Goal: Task Accomplishment & Management: Complete application form

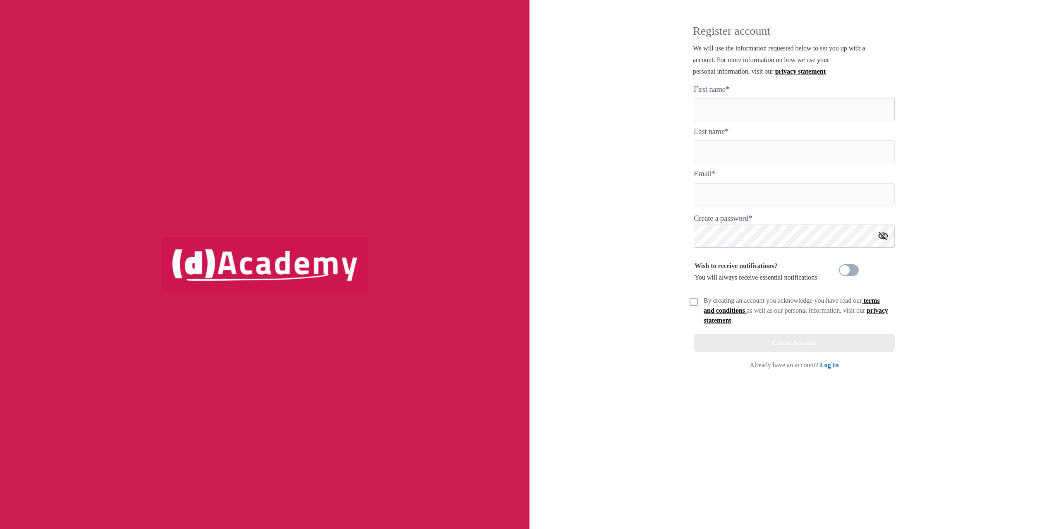
click at [749, 110] on here "text" at bounding box center [794, 109] width 201 height 23
type here "****"
type input "*****"
type input "**********"
click at [694, 304] on img at bounding box center [693, 302] width 8 height 8
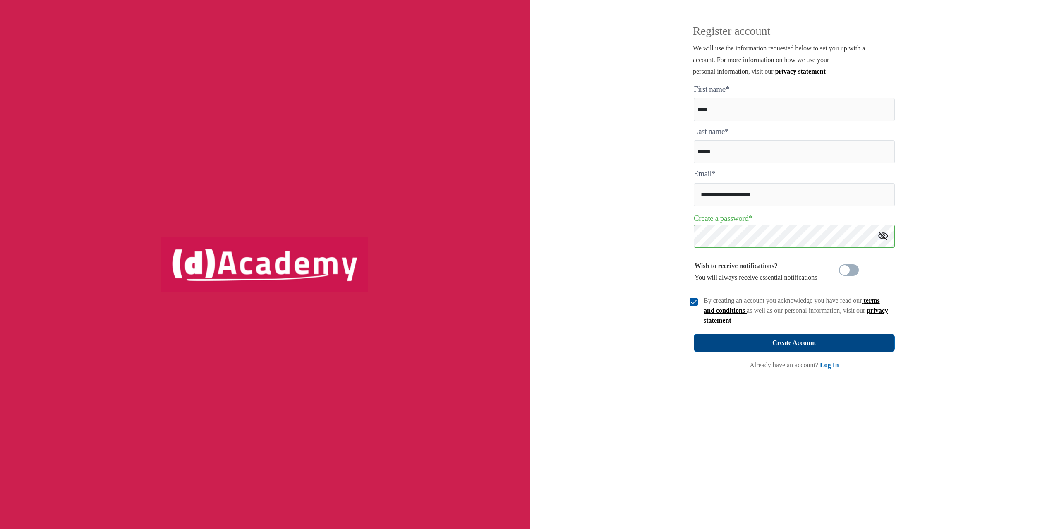
click at [796, 344] on div "Create Account" at bounding box center [794, 343] width 44 height 12
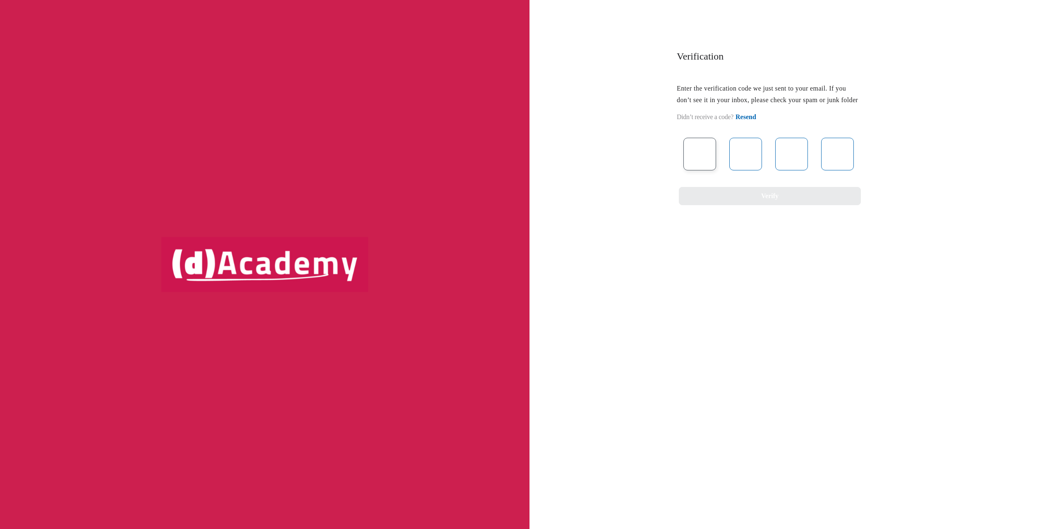
click at [711, 163] on input "text" at bounding box center [699, 154] width 33 height 33
type input "*"
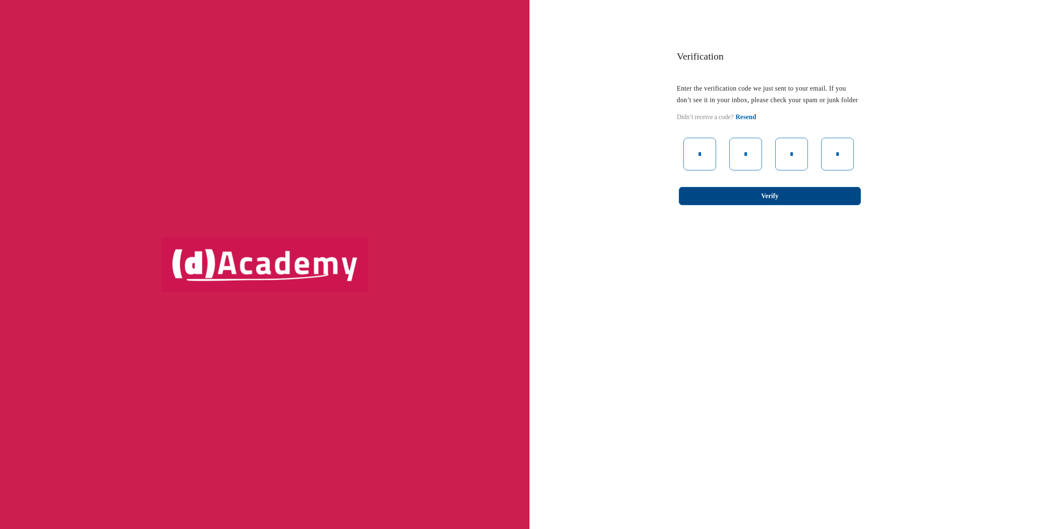
click at [751, 205] on button "Verify" at bounding box center [770, 196] width 182 height 18
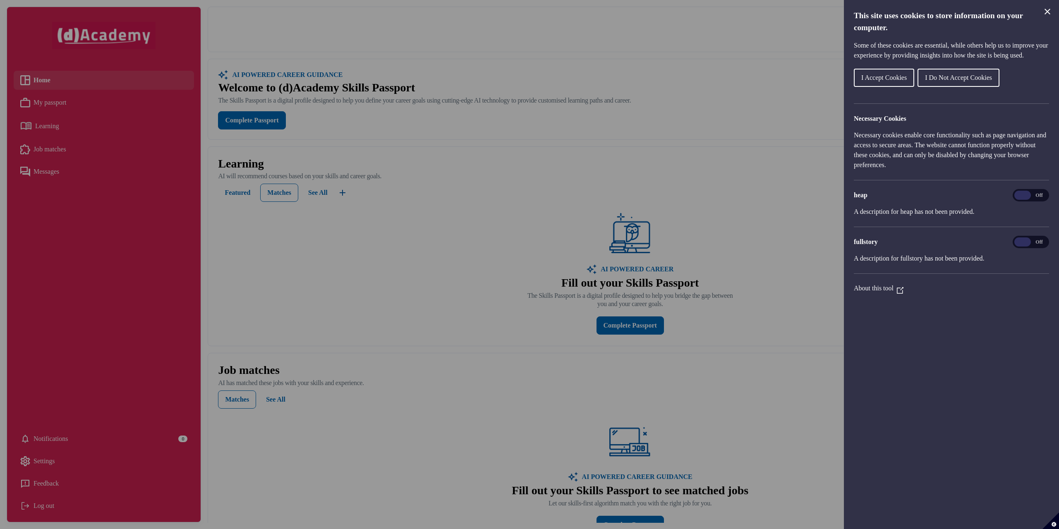
click at [903, 81] on span "I Accept Cookies" at bounding box center [883, 77] width 45 height 7
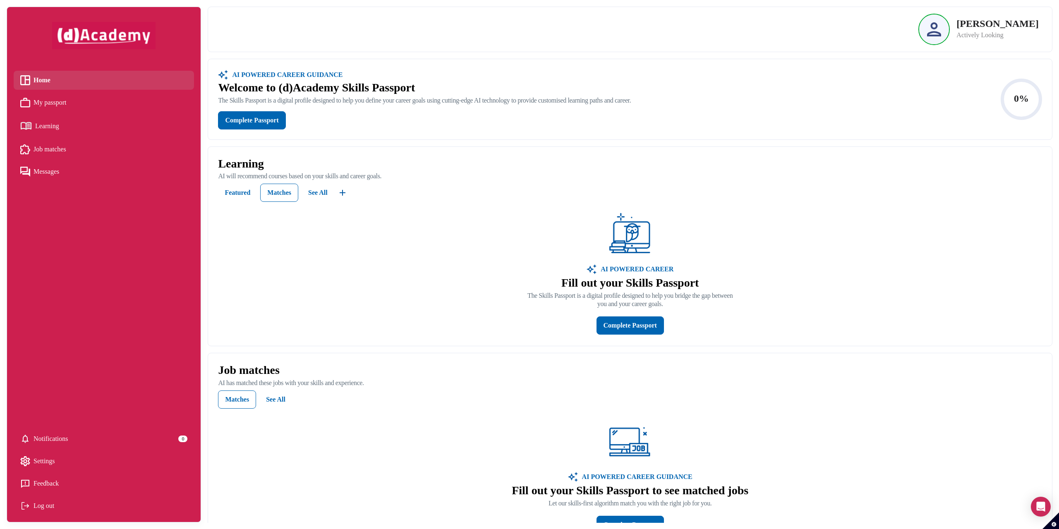
click at [949, 28] on div at bounding box center [934, 29] width 30 height 30
click at [52, 464] on span "Settings" at bounding box center [45, 461] width 22 height 12
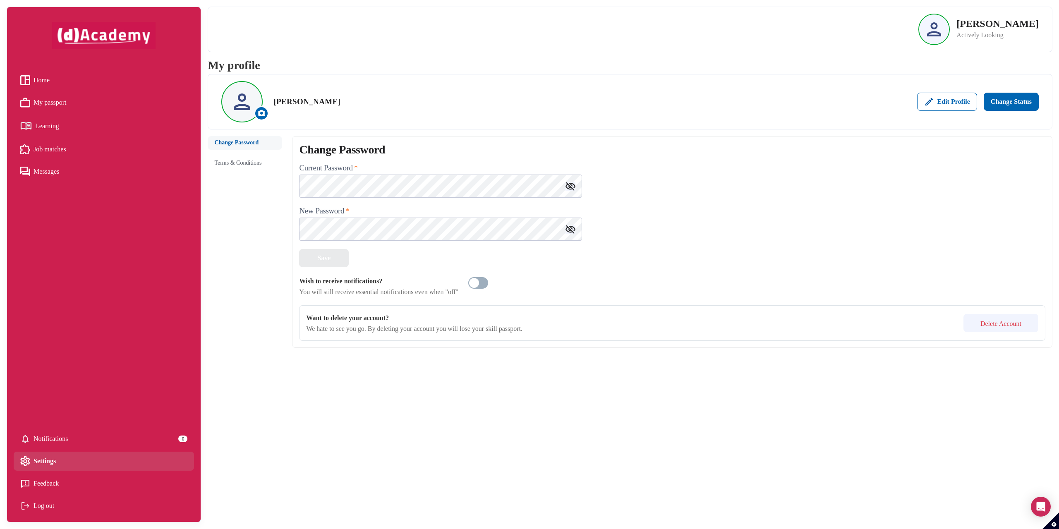
click at [43, 444] on span "Notifications" at bounding box center [51, 439] width 35 height 12
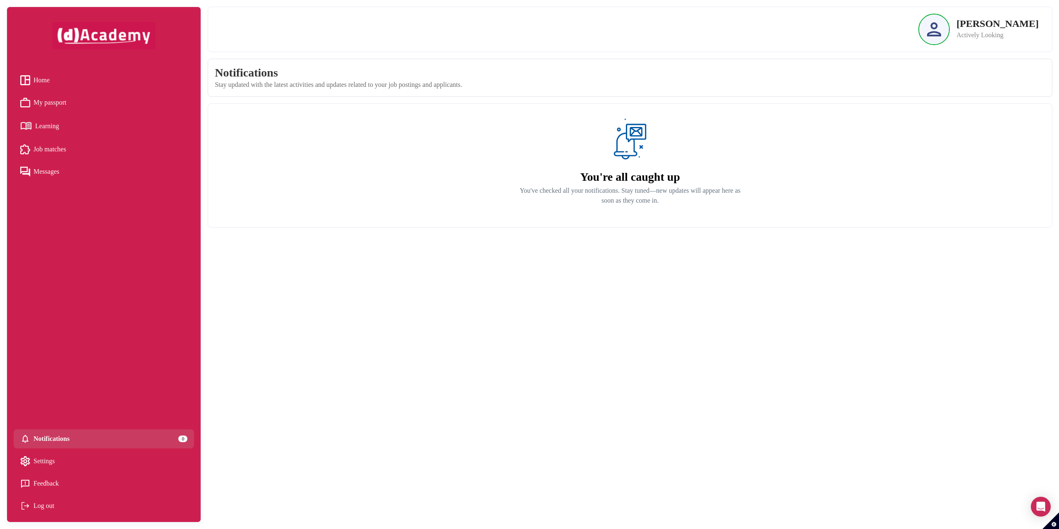
click at [49, 151] on span "Job matches" at bounding box center [50, 149] width 33 height 12
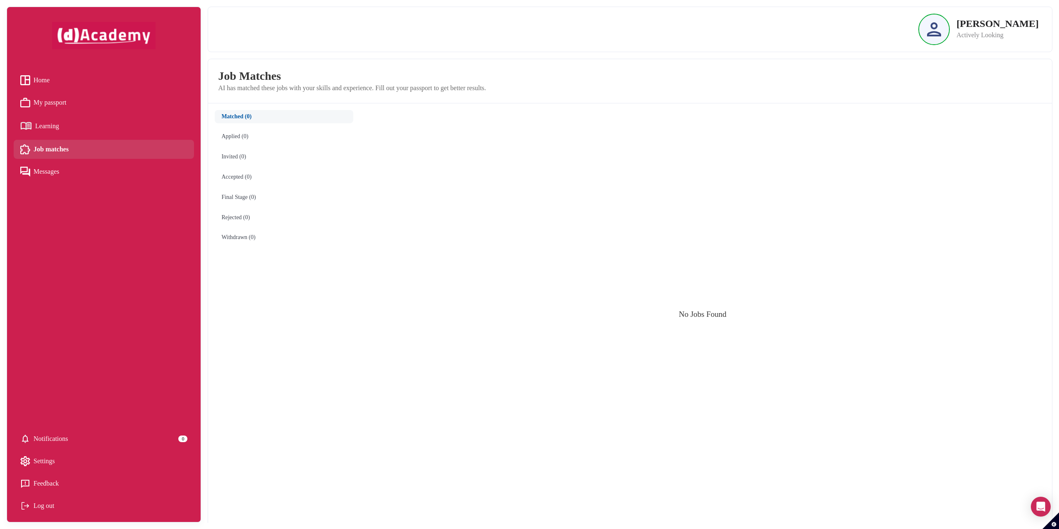
click at [1001, 30] on p "Actively Looking" at bounding box center [997, 35] width 82 height 10
click at [55, 77] on link "Home" at bounding box center [103, 80] width 167 height 12
click at [49, 78] on span "Home" at bounding box center [42, 80] width 16 height 12
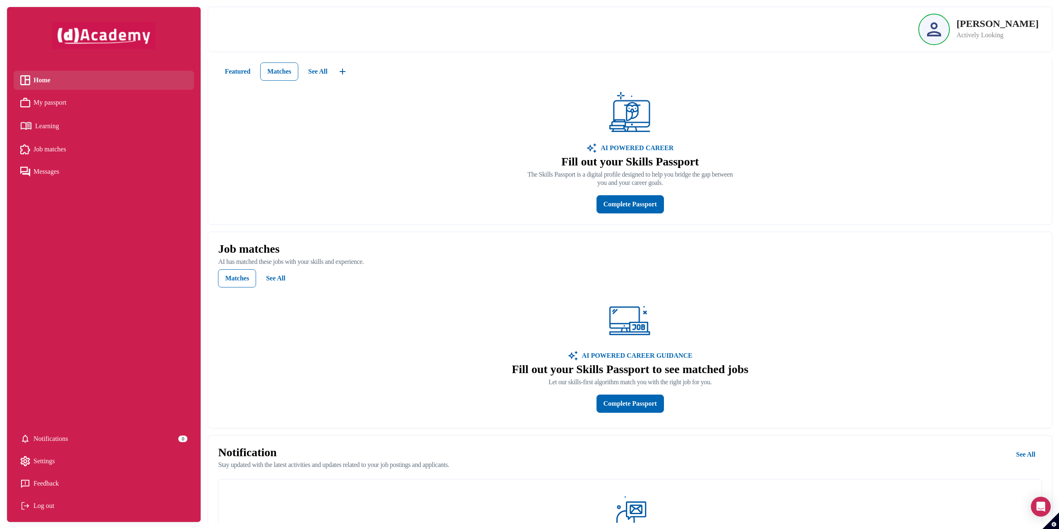
scroll to position [211, 0]
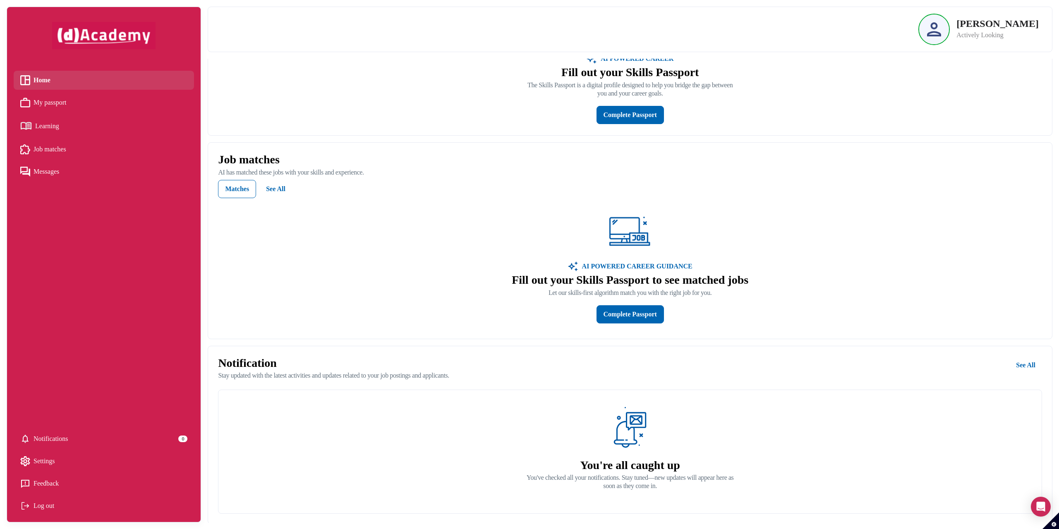
click at [54, 153] on span "Job matches" at bounding box center [50, 149] width 33 height 12
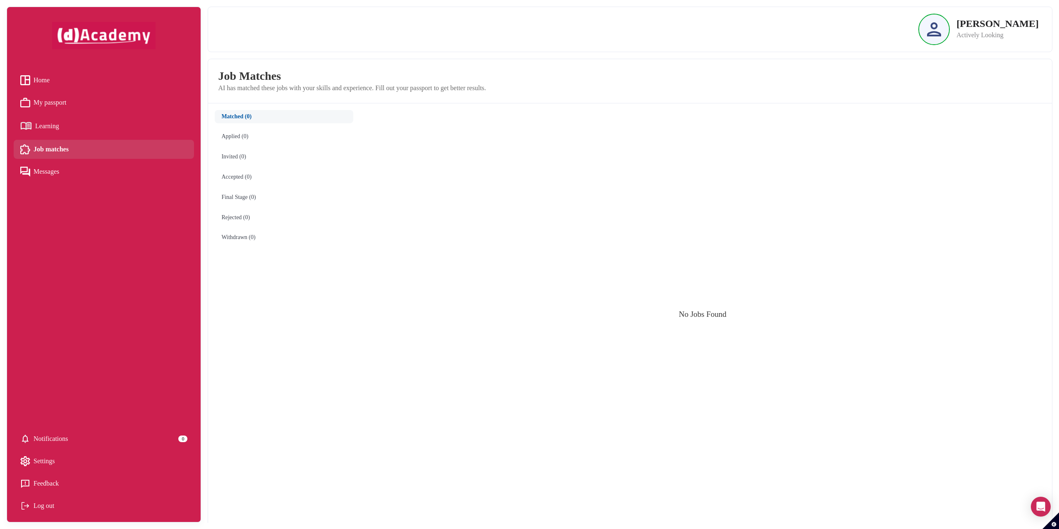
click at [1007, 36] on p "Actively Looking" at bounding box center [997, 35] width 82 height 10
click at [65, 74] on link "Home" at bounding box center [103, 80] width 167 height 12
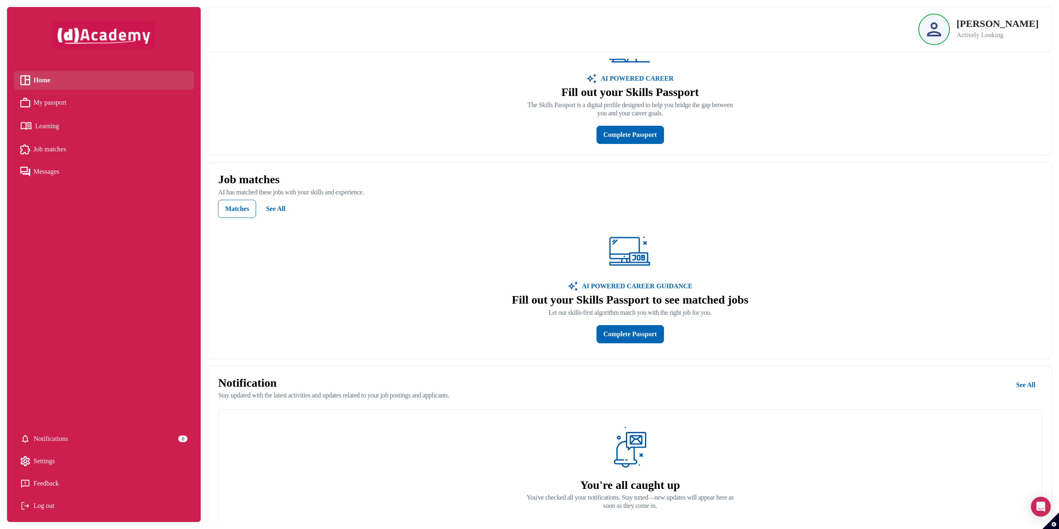
scroll to position [211, 0]
